Goal: Information Seeking & Learning: Learn about a topic

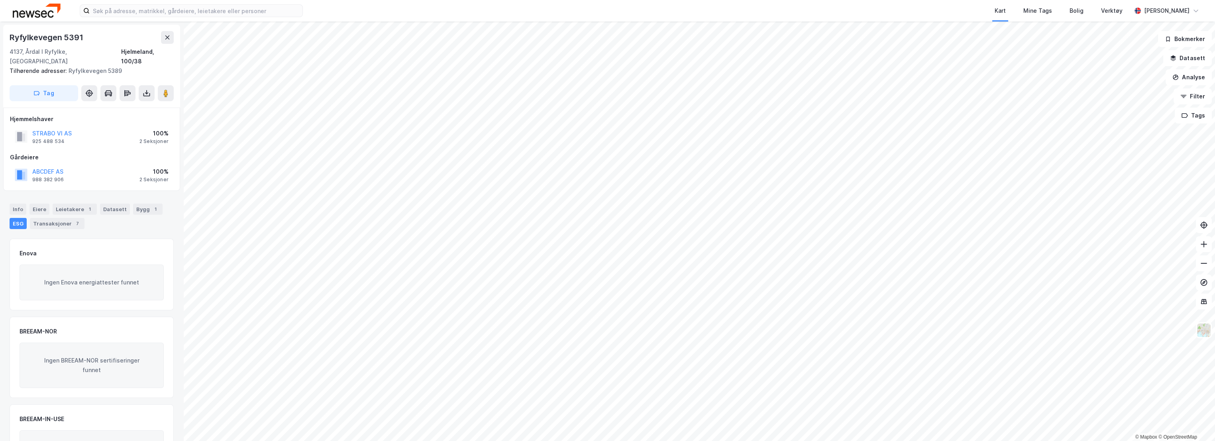
click at [660, 5] on div "Kart Mine Tags Bolig Verktøy" at bounding box center [736, 11] width 790 height 22
click at [663, 11] on div "Kart Mine Tags Bolig Verktøy" at bounding box center [736, 11] width 790 height 22
click at [126, 414] on div "BREEAM-IN-USE" at bounding box center [92, 419] width 144 height 10
click at [955, 9] on div "Kart Mine Tags Bolig Verktøy" at bounding box center [736, 11] width 790 height 22
click at [322, 9] on div "Kart Mine Tags Bolig Verktøy [PERSON_NAME]" at bounding box center [607, 11] width 1215 height 22
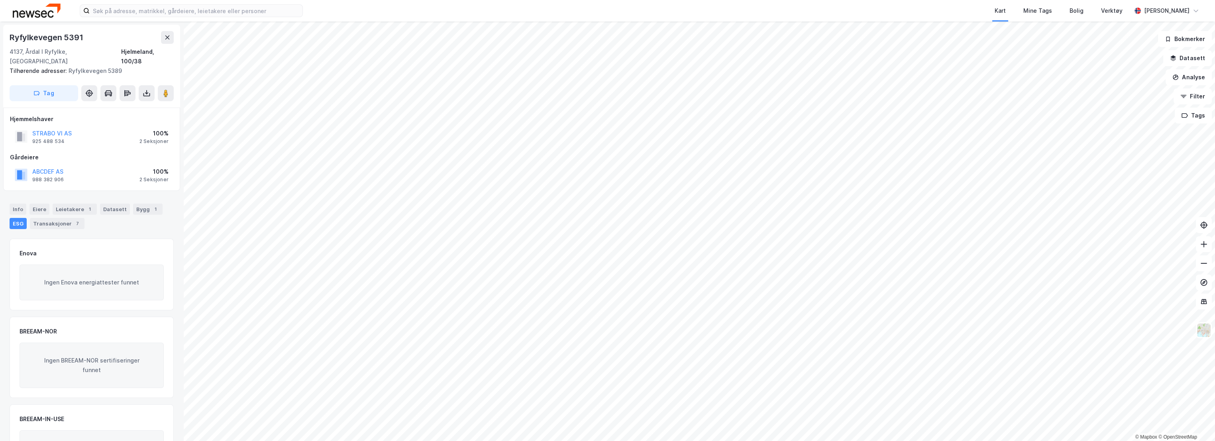
click at [322, 7] on div "Kart Mine Tags Bolig Verktøy [PERSON_NAME]" at bounding box center [607, 11] width 1215 height 22
click at [355, 8] on div "Kart Mine Tags Bolig Verktøy" at bounding box center [736, 11] width 790 height 22
click at [170, 34] on icon at bounding box center [167, 37] width 6 height 6
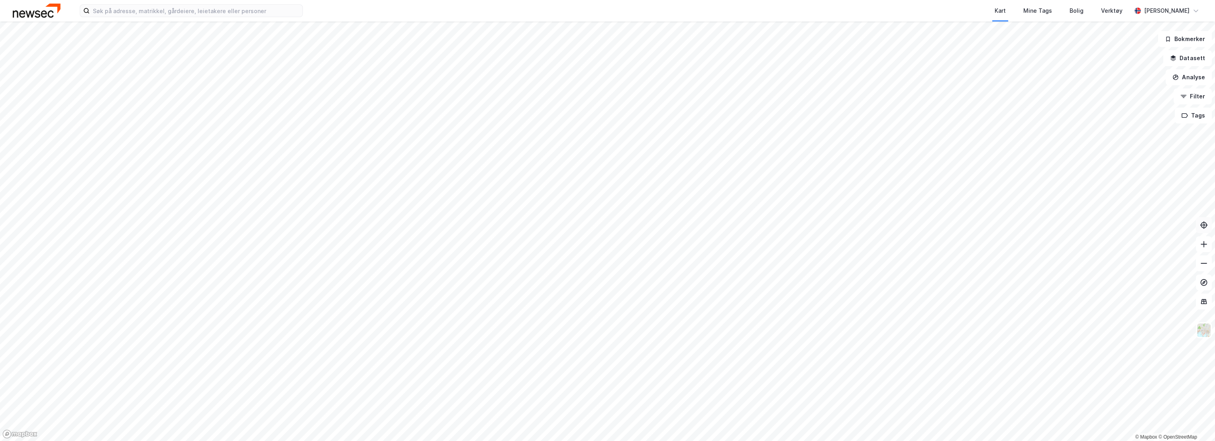
click at [1202, 225] on icon at bounding box center [1203, 225] width 3 height 3
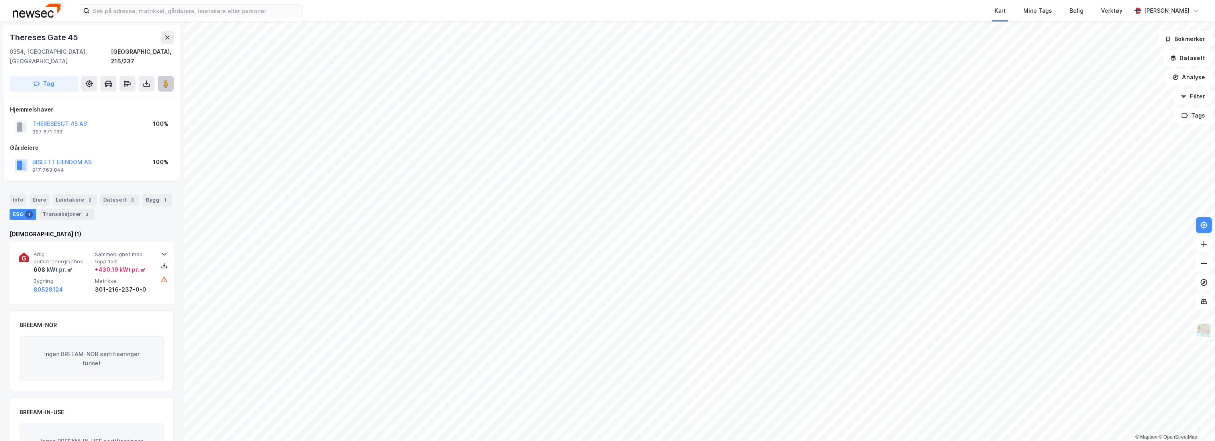
click at [164, 80] on image at bounding box center [165, 84] width 5 height 8
click at [328, 12] on div "Kart Mine Tags Bolig Verktøy [PERSON_NAME]" at bounding box center [607, 11] width 1215 height 22
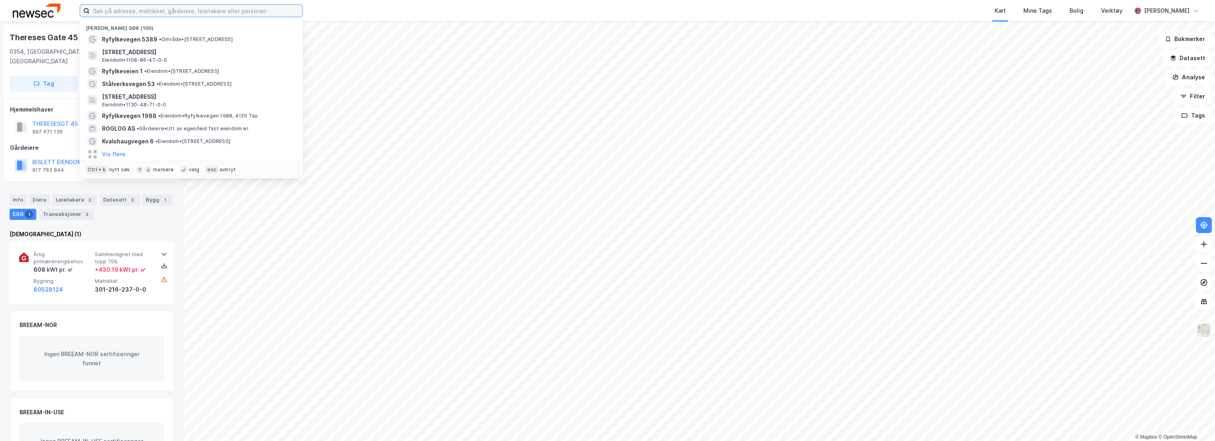
click at [215, 8] on input at bounding box center [196, 11] width 213 height 12
paste input "Ryfylkevegen 5391"
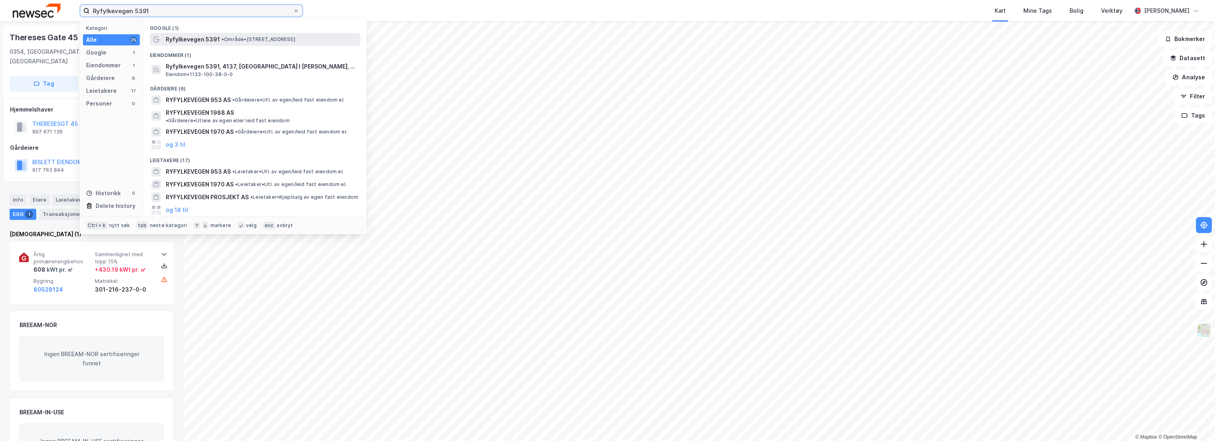
type input "Ryfylkevegen 5391"
click at [216, 35] on span "Ryfylkevegen 5391" at bounding box center [193, 40] width 54 height 10
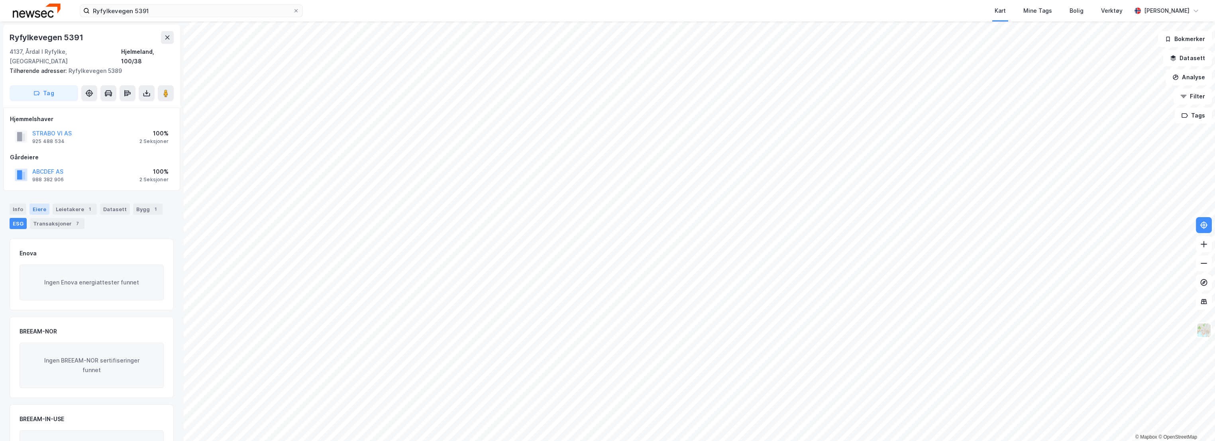
click at [41, 204] on div "Eiere" at bounding box center [39, 209] width 20 height 11
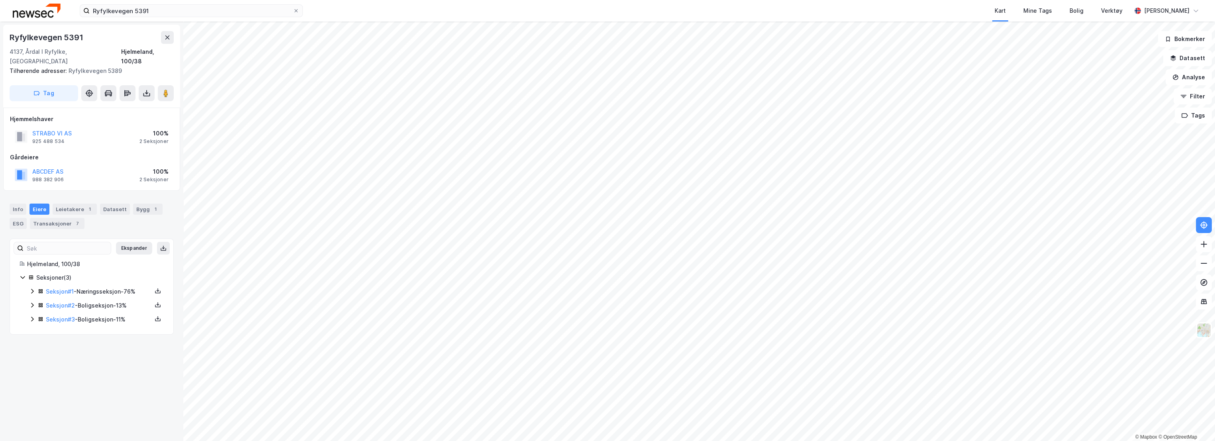
click at [31, 316] on icon at bounding box center [32, 319] width 6 height 6
click at [32, 302] on icon at bounding box center [32, 305] width 6 height 6
click at [147, 51] on div "Hjelmeland, 100/38" at bounding box center [147, 56] width 53 height 19
drag, startPoint x: 59, startPoint y: 130, endPoint x: 32, endPoint y: 126, distance: 26.7
click at [32, 129] on div "STRABO VI AS 925 488 534" at bounding box center [51, 137] width 39 height 16
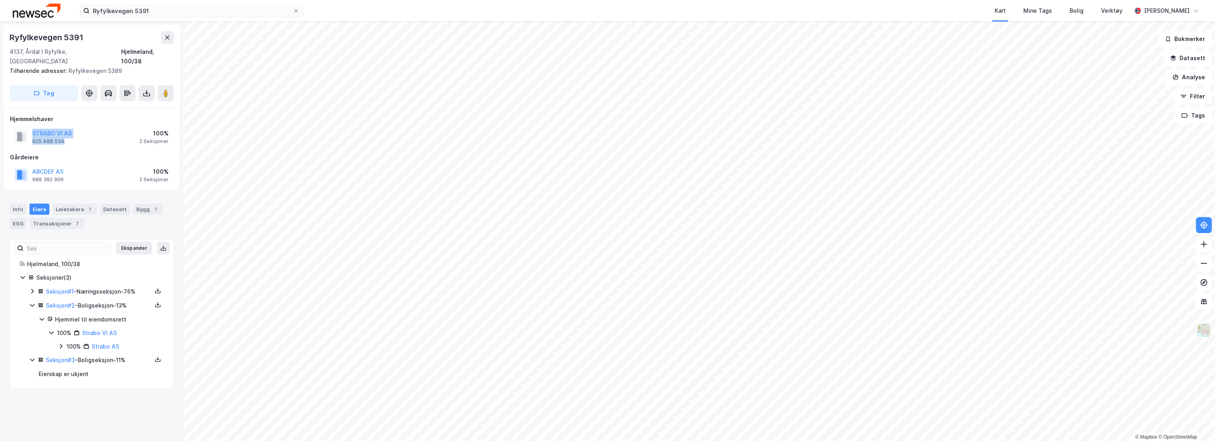
copy div "STRABO VI AS 925 488 534"
click at [17, 204] on div "Info" at bounding box center [18, 209] width 17 height 11
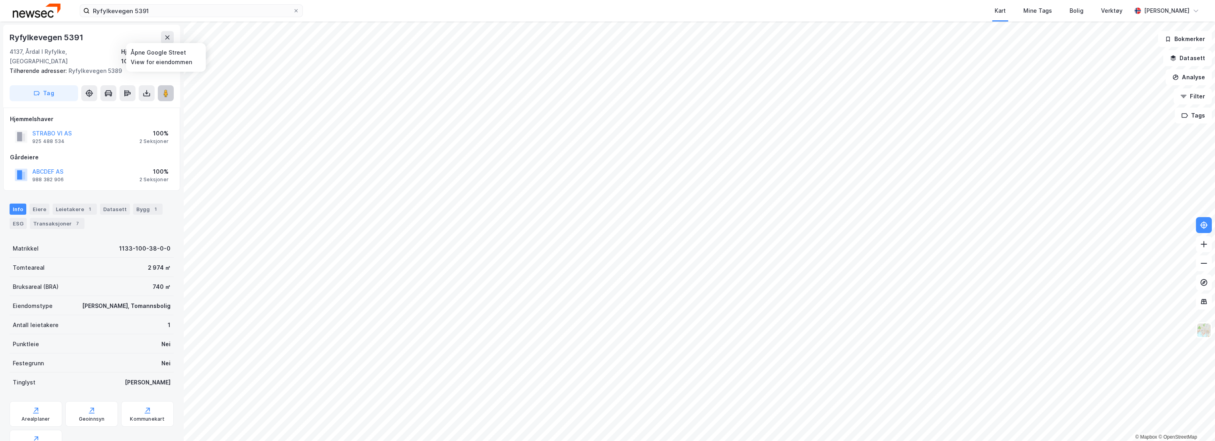
click at [169, 89] on icon at bounding box center [166, 93] width 8 height 8
click at [149, 207] on div "Info [PERSON_NAME] 1 Datasett Bygg 1 ESG Transaksjoner 7" at bounding box center [92, 216] width 164 height 25
click at [151, 205] on div "1" at bounding box center [155, 209] width 8 height 8
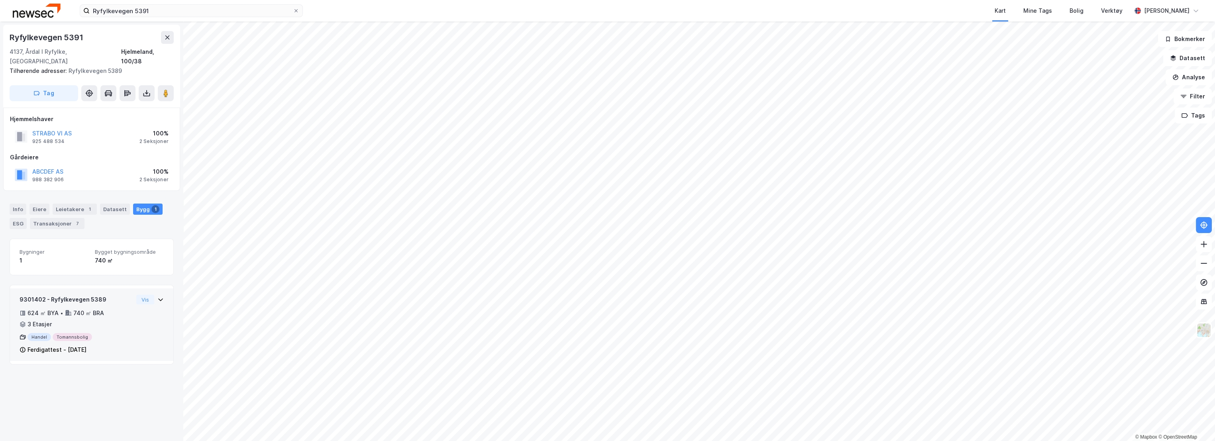
click at [111, 295] on div "9301402 - Ryfylkevegen 5389" at bounding box center [77, 300] width 114 height 10
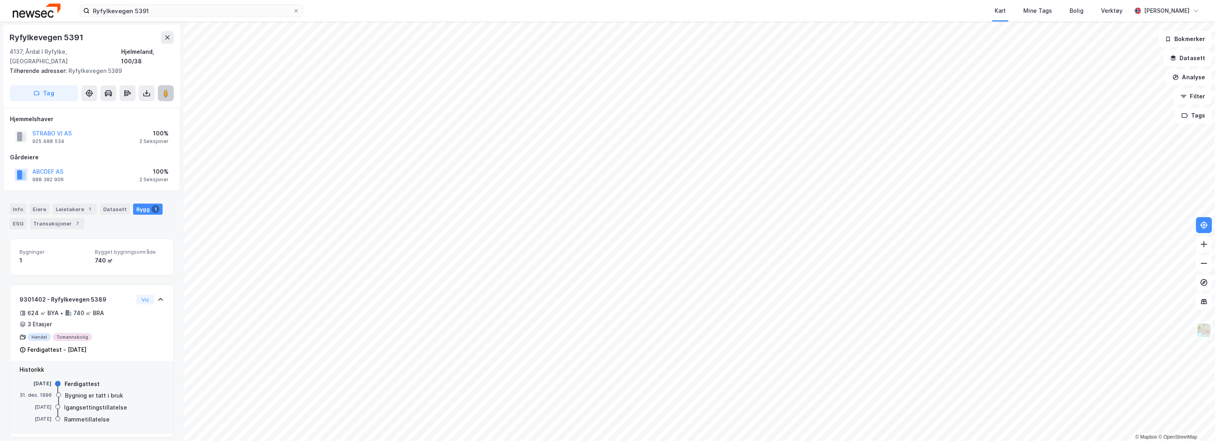
click at [166, 89] on image at bounding box center [165, 93] width 5 height 8
click at [112, 295] on div "9301402 - Ryfylkevegen 5389" at bounding box center [77, 300] width 114 height 10
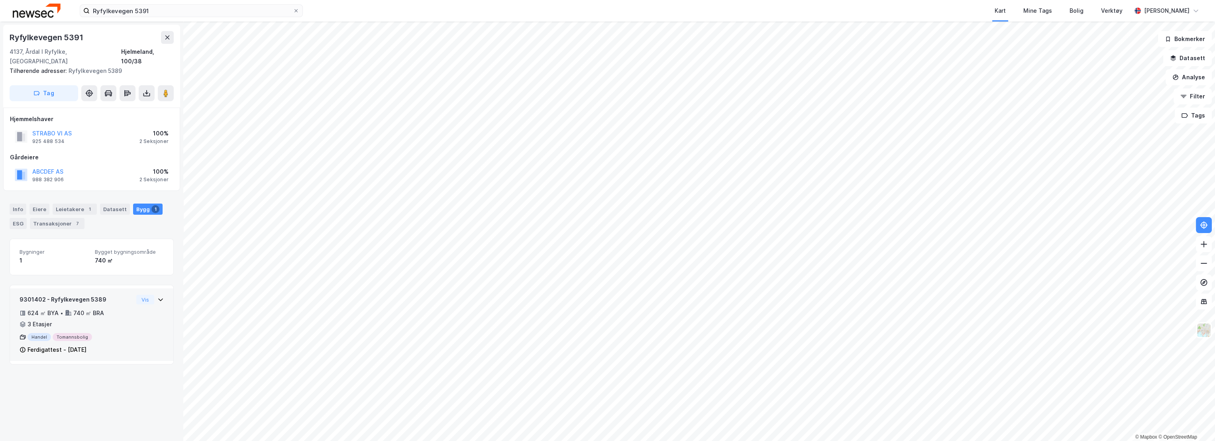
click at [112, 295] on div "9301402 - Ryfylkevegen 5389" at bounding box center [77, 300] width 114 height 10
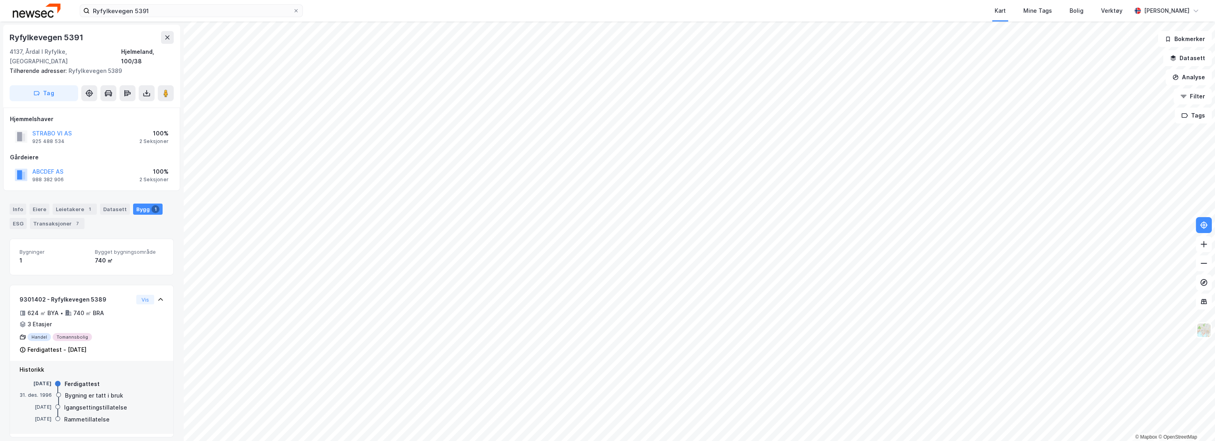
click at [82, 239] on div "Bygninger 1 Bygget bygningsområde 740 ㎡" at bounding box center [92, 257] width 164 height 36
click at [61, 218] on div "Transaksjoner 7" at bounding box center [57, 223] width 55 height 11
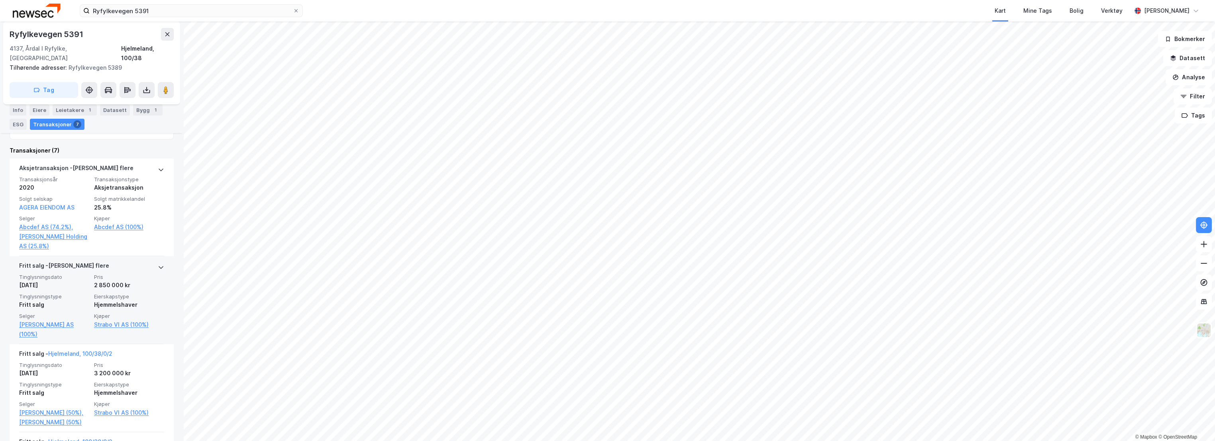
scroll to position [221, 0]
click at [133, 260] on div "[PERSON_NAME] flere" at bounding box center [91, 266] width 145 height 13
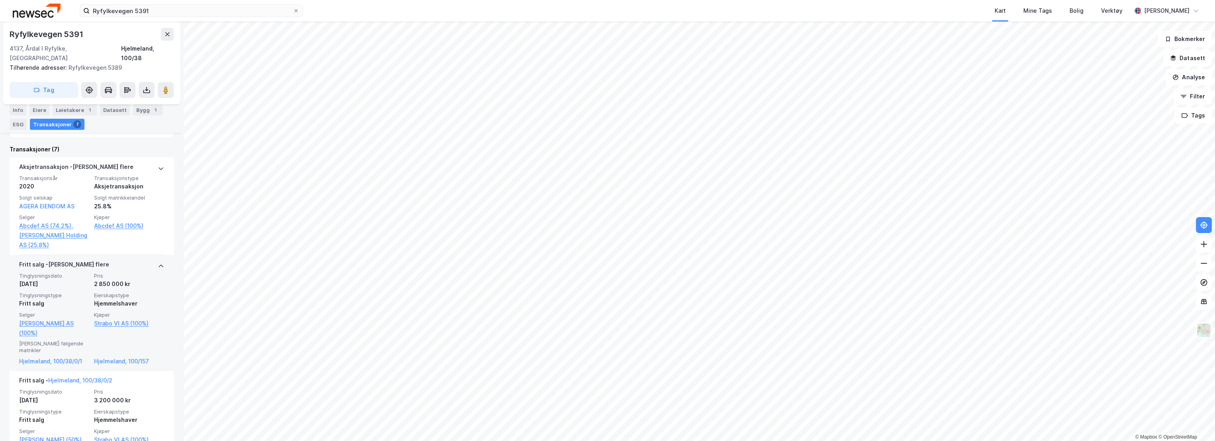
click at [133, 260] on div "[PERSON_NAME] flere" at bounding box center [91, 266] width 145 height 13
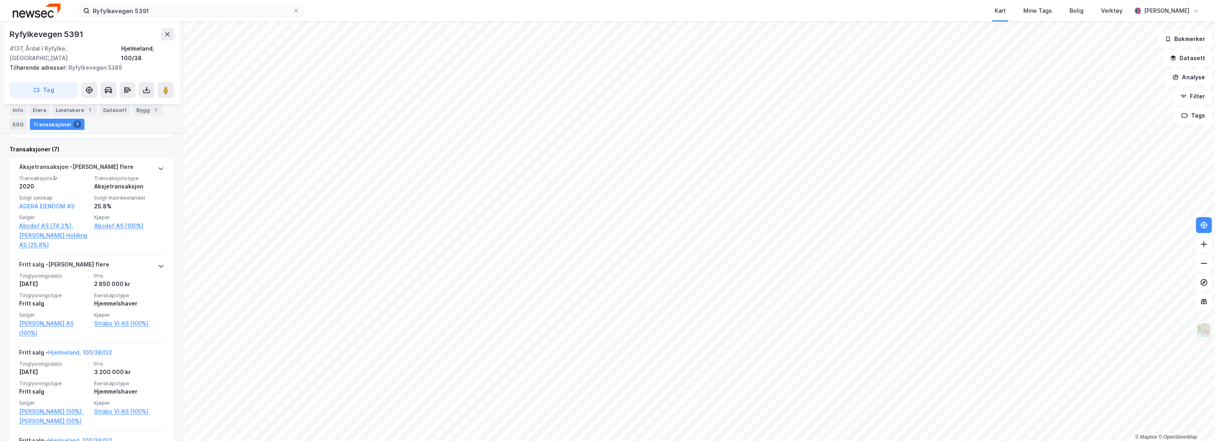
click at [1206, 332] on img at bounding box center [1203, 330] width 15 height 15
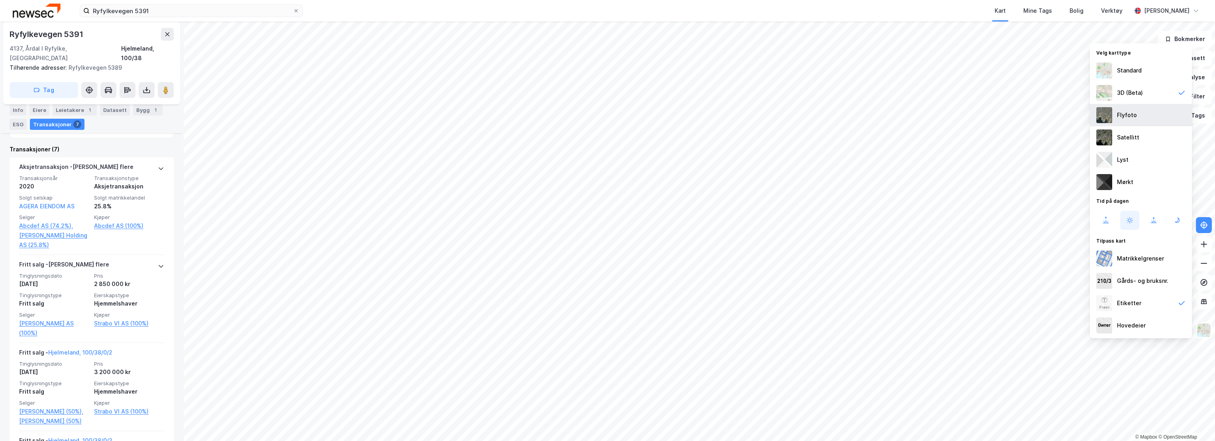
click at [1133, 115] on div "Flyfoto" at bounding box center [1127, 115] width 20 height 10
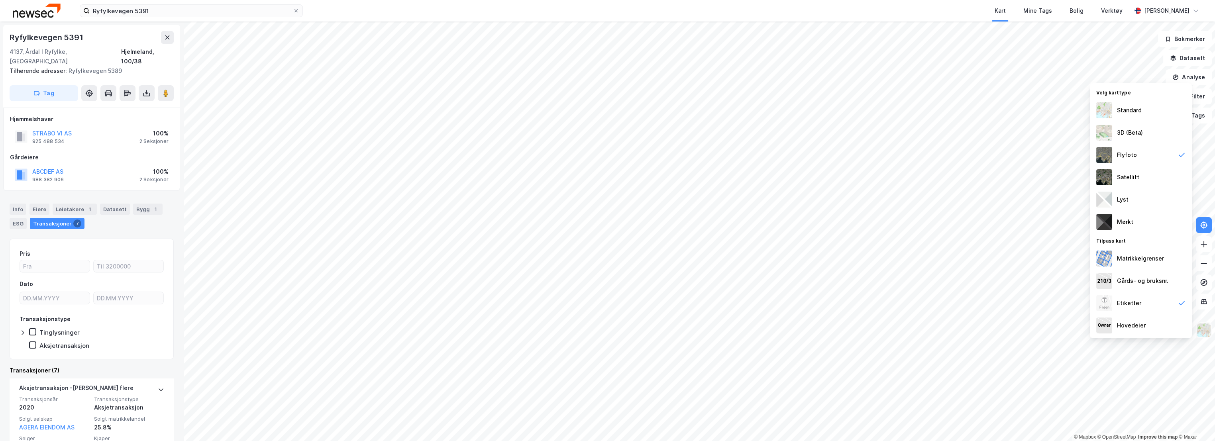
click at [1205, 330] on img at bounding box center [1203, 330] width 15 height 15
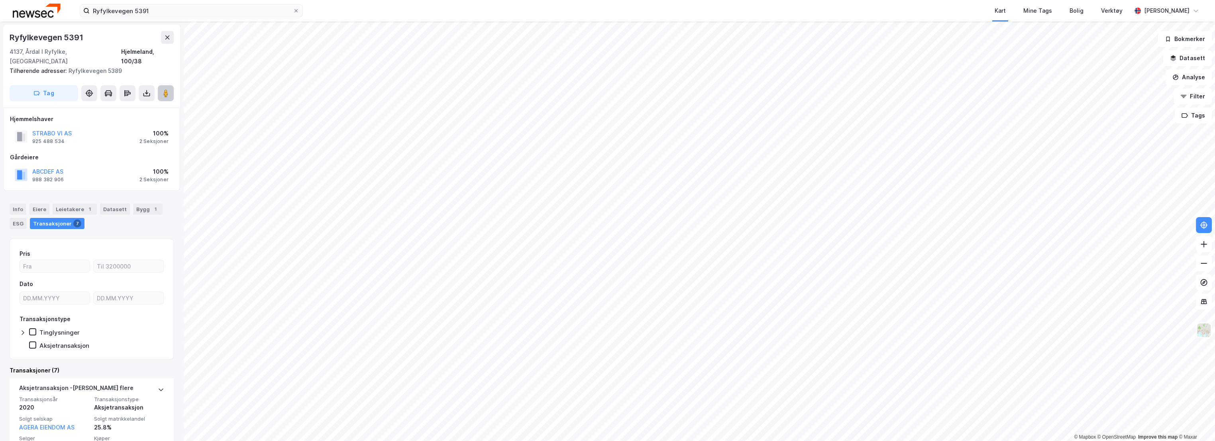
click at [159, 85] on button at bounding box center [166, 93] width 16 height 16
drag, startPoint x: 871, startPoint y: 13, endPoint x: 871, endPoint y: 21, distance: 8.0
click at [871, 13] on div "Kart Mine Tags Bolig Verktøy" at bounding box center [736, 11] width 790 height 22
click at [1193, 57] on button "Datasett" at bounding box center [1187, 58] width 49 height 16
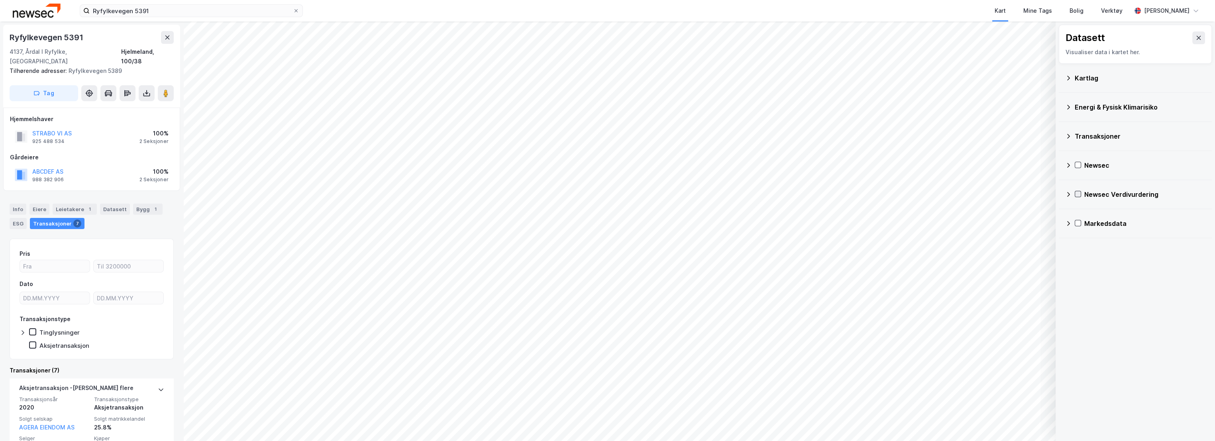
click at [1078, 194] on icon at bounding box center [1078, 194] width 6 height 6
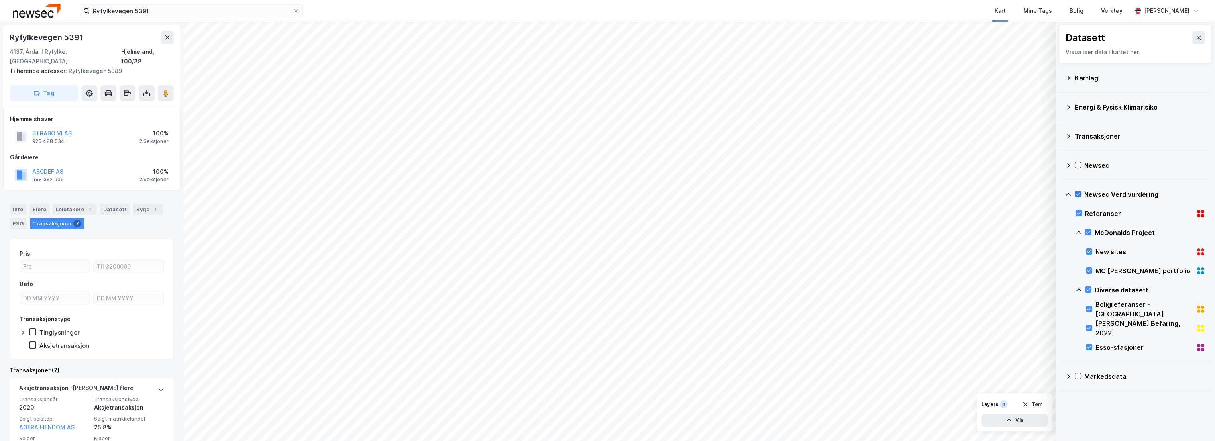
click at [1078, 194] on icon at bounding box center [1078, 194] width 6 height 6
click at [1195, 35] on button at bounding box center [1198, 37] width 13 height 13
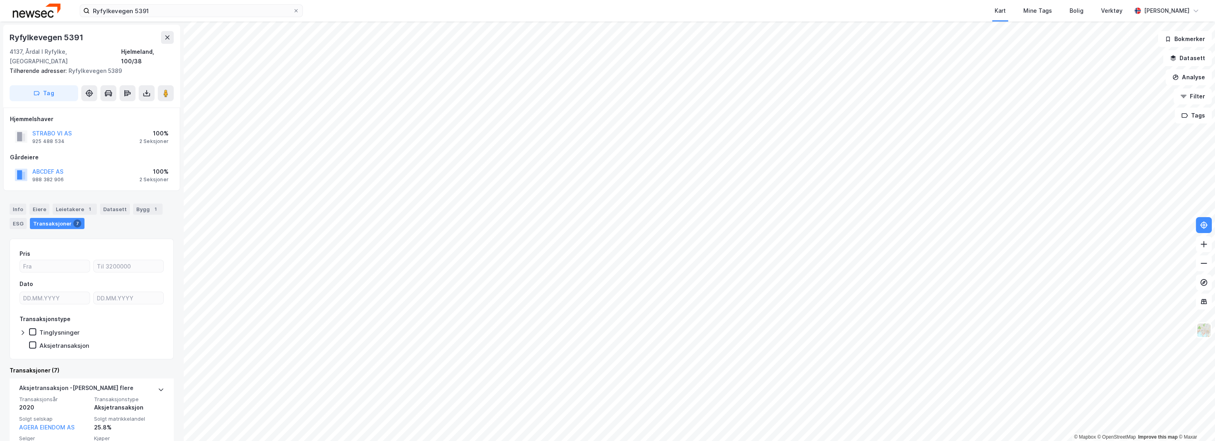
click at [984, 10] on div "Kart Mine Tags Bolig Verktøy" at bounding box center [736, 11] width 790 height 22
